Goal: Check status: Check status

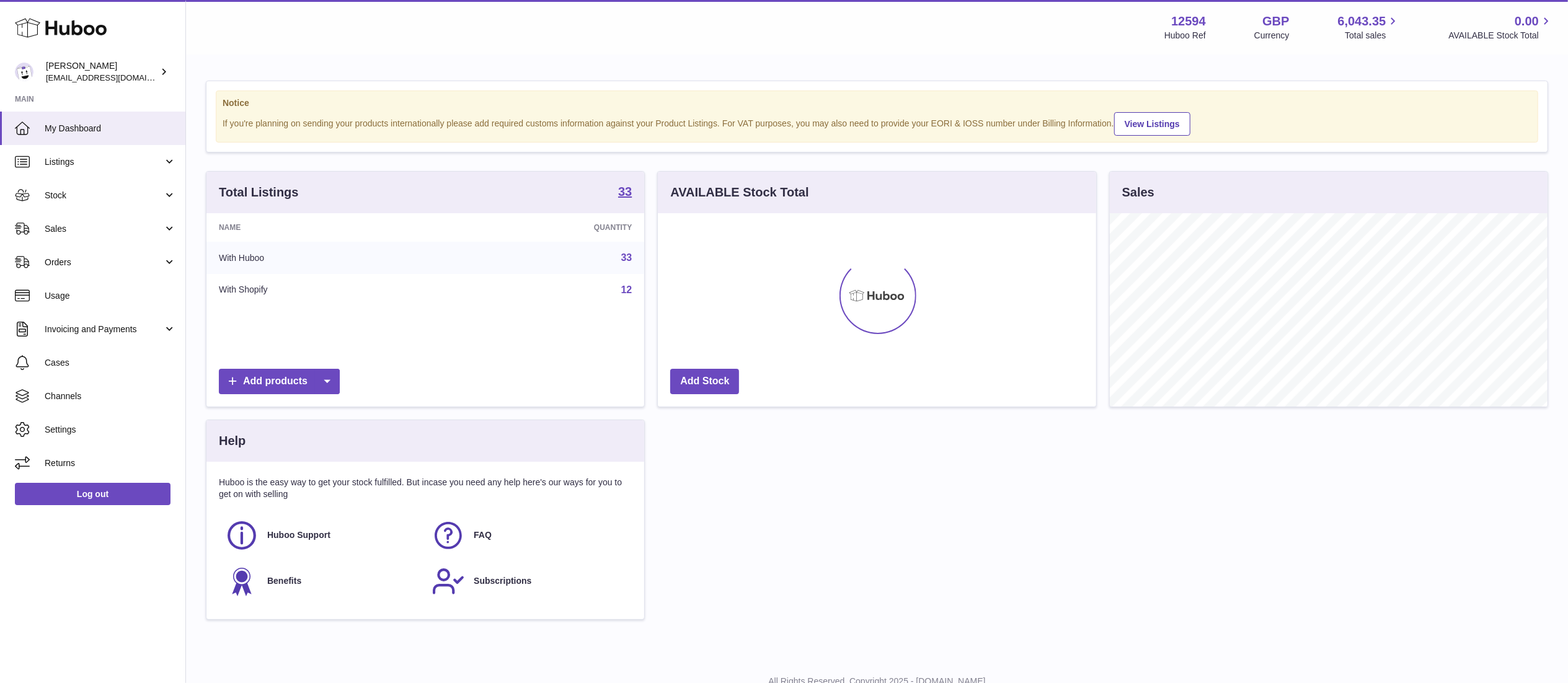
scroll to position [194, 437]
click at [126, 255] on link "Orders" at bounding box center [93, 262] width 186 height 34
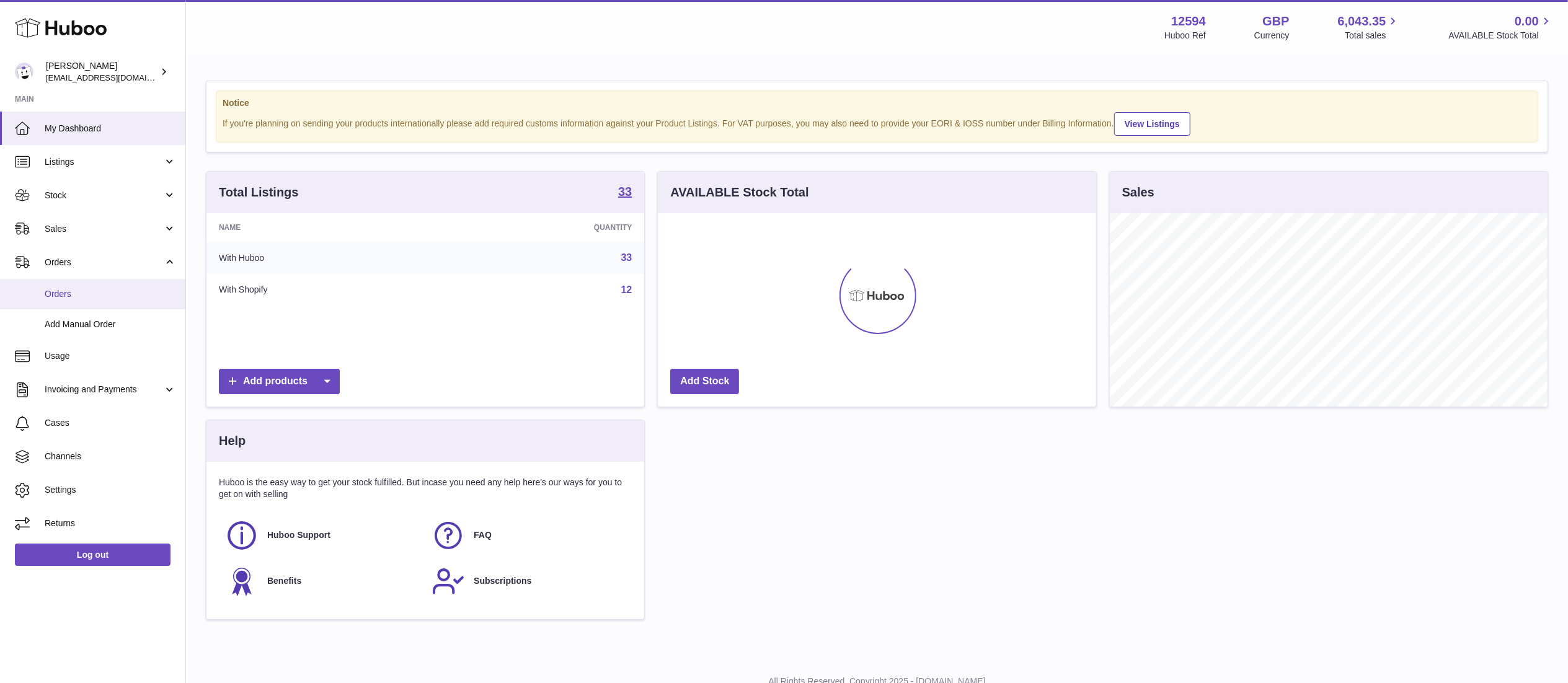
click at [106, 294] on span "Orders" at bounding box center [110, 294] width 132 height 12
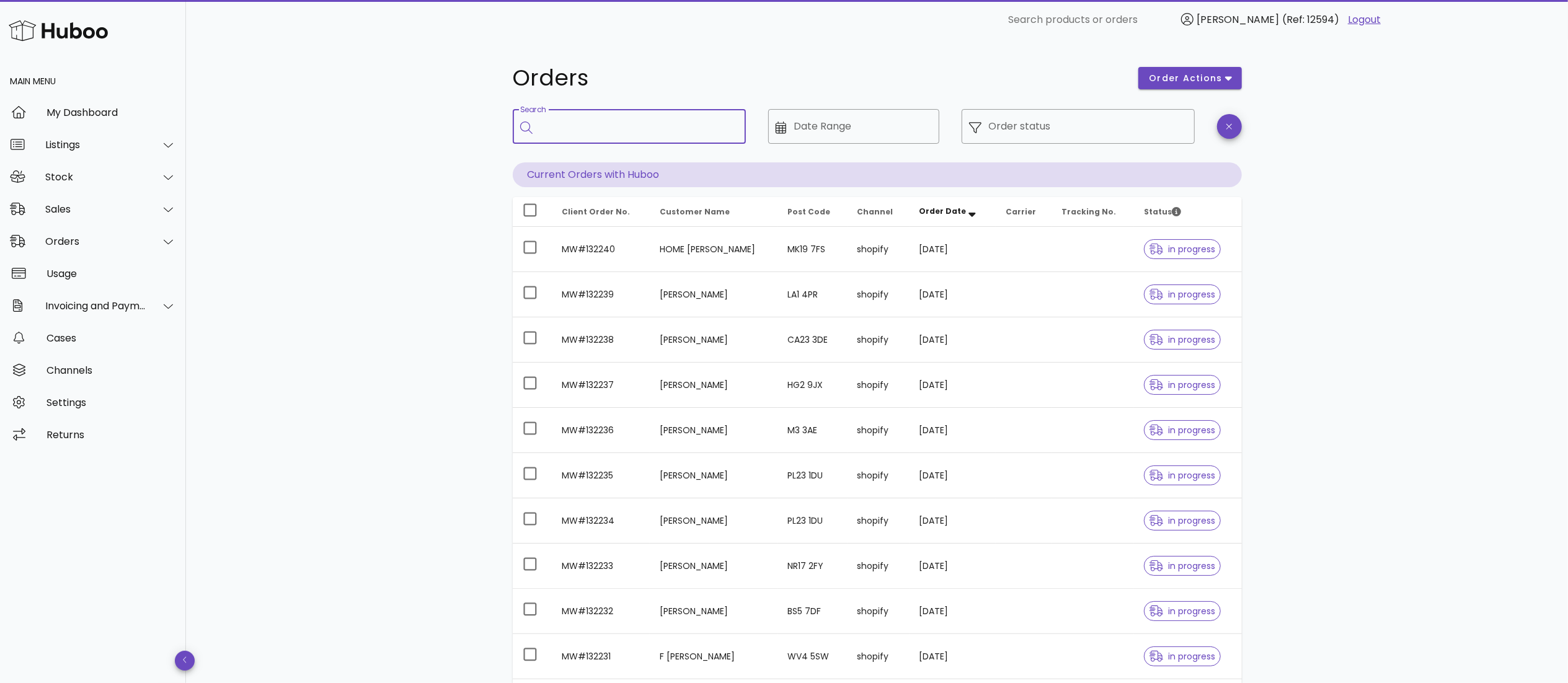
paste input "******"
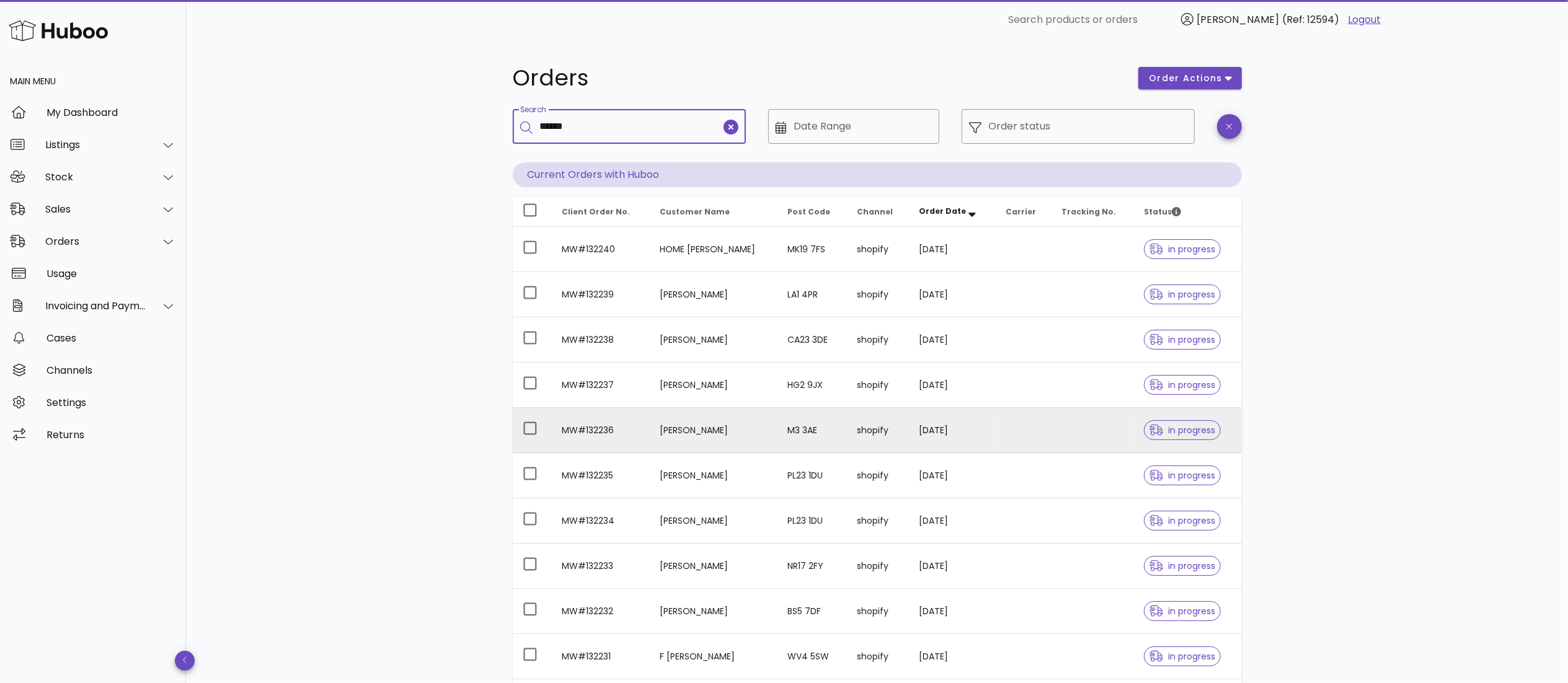
type input "******"
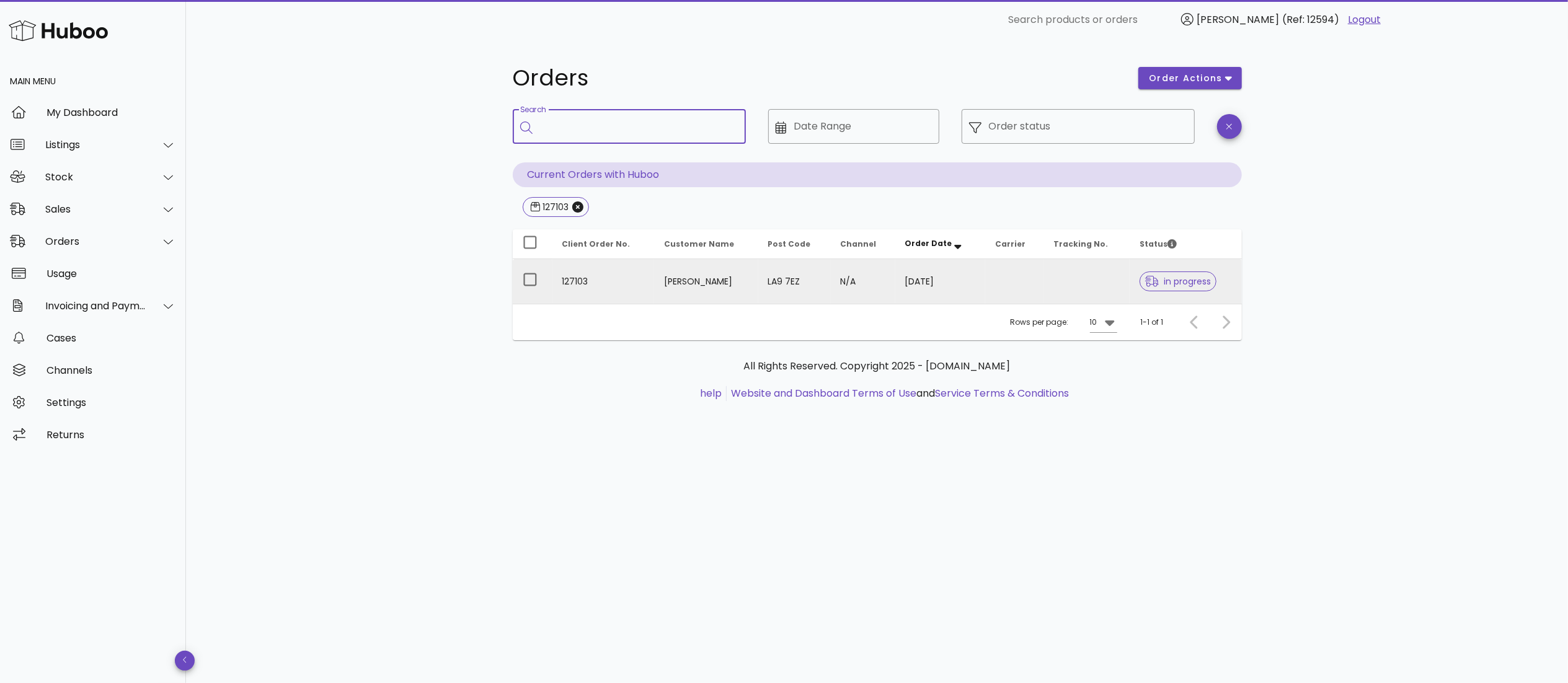
click at [1045, 272] on td at bounding box center [1087, 281] width 86 height 45
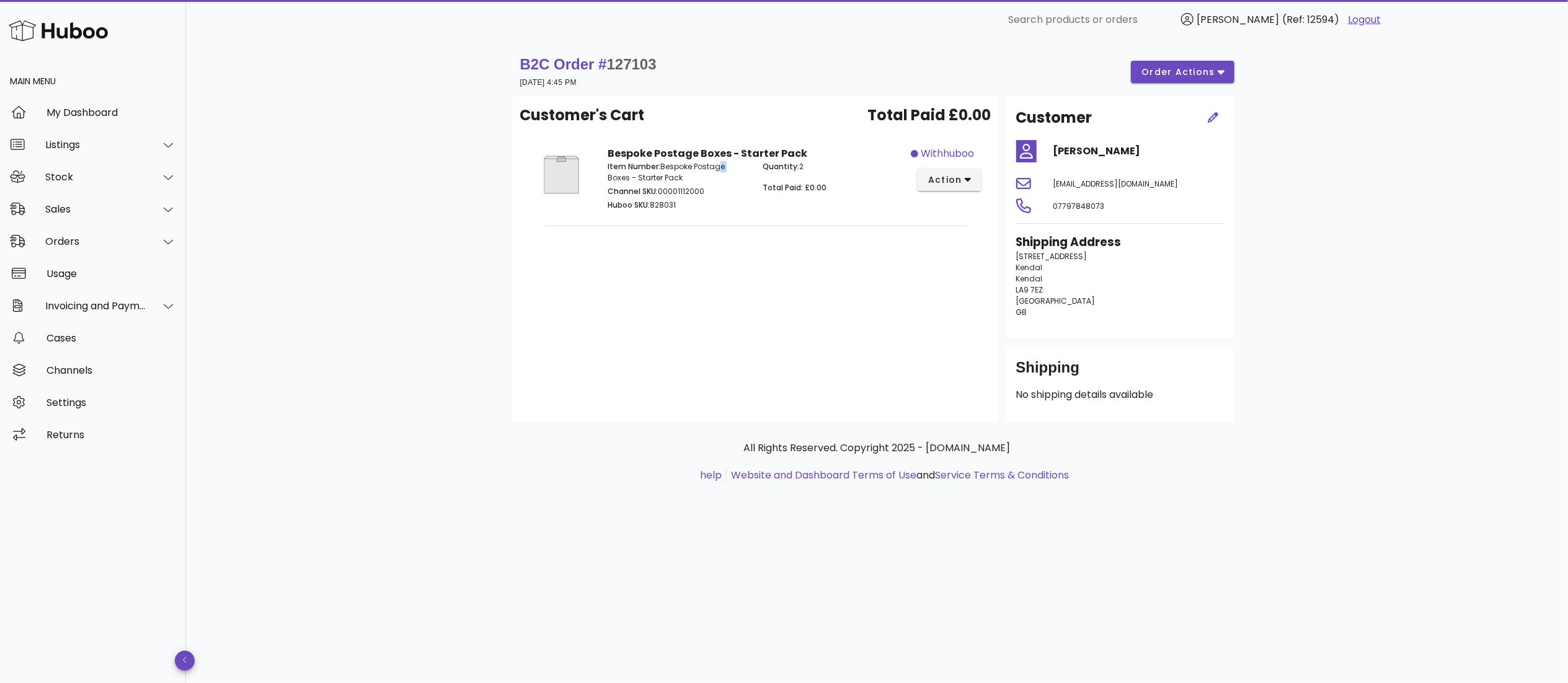
click at [727, 154] on div "Item Number: Bespoke Postage Boxes - Starter Pack Channel SKU: 00001112000 Hubo…" at bounding box center [678, 187] width 156 height 67
click at [778, 192] on span "Total Paid: £0.00" at bounding box center [795, 187] width 64 height 11
click at [1097, 148] on h4 "Kim Colloby" at bounding box center [1139, 151] width 171 height 15
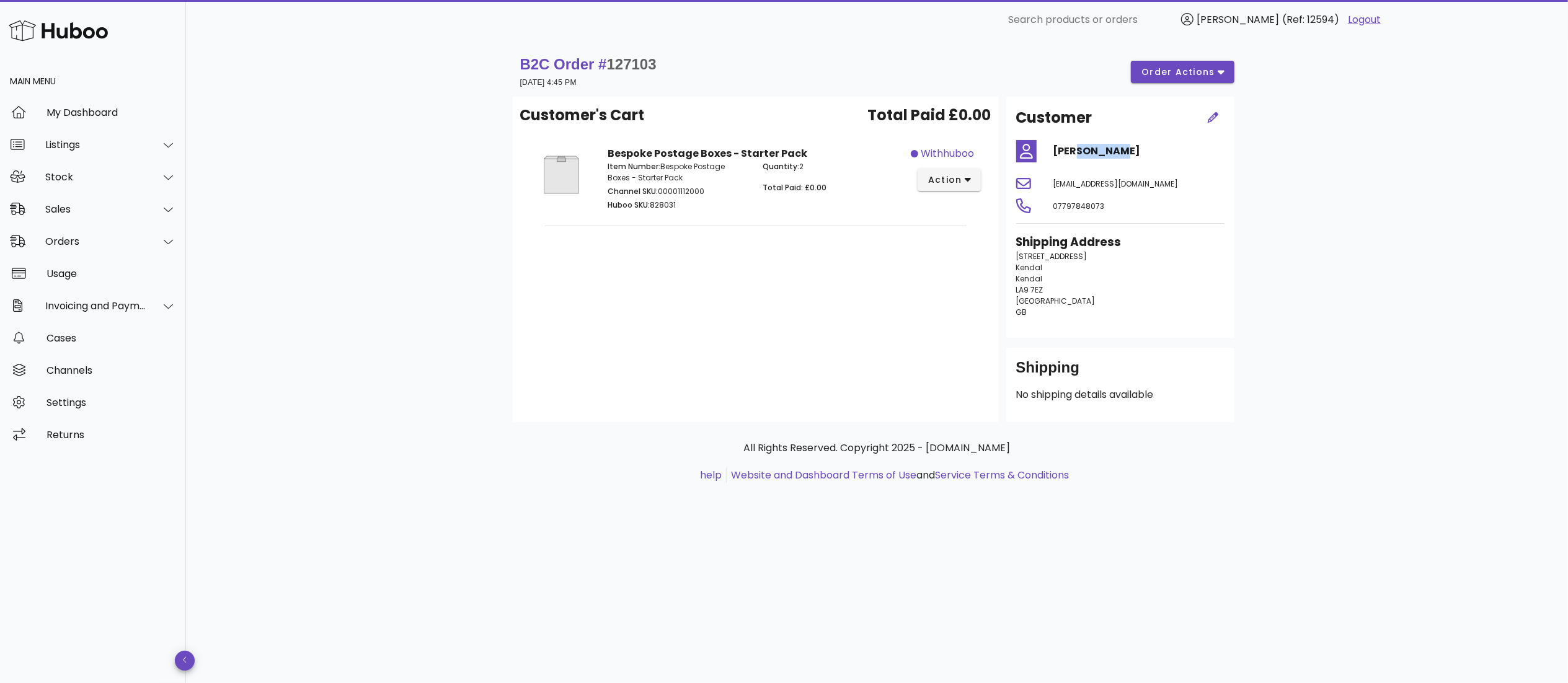
click at [1097, 148] on h4 "Kim Colloby" at bounding box center [1139, 151] width 171 height 15
copy div "Kim Colloby"
